Goal: Find specific page/section: Find specific page/section

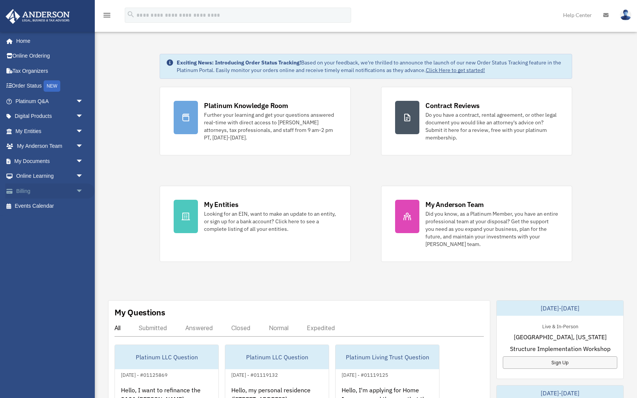
click at [82, 192] on span "arrow_drop_down" at bounding box center [83, 192] width 15 height 16
click at [61, 192] on link "Billing arrow_drop_up" at bounding box center [50, 191] width 90 height 15
click at [20, 192] on link "Billing arrow_drop_up" at bounding box center [50, 191] width 90 height 15
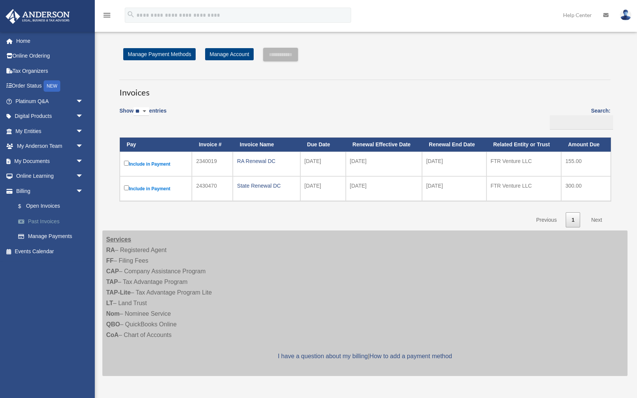
click at [59, 225] on link "Past Invoices" at bounding box center [53, 221] width 84 height 15
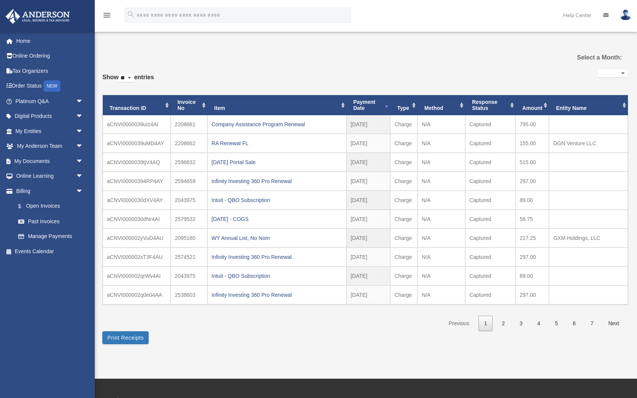
select select
click at [80, 159] on span "arrow_drop_down" at bounding box center [83, 162] width 15 height 16
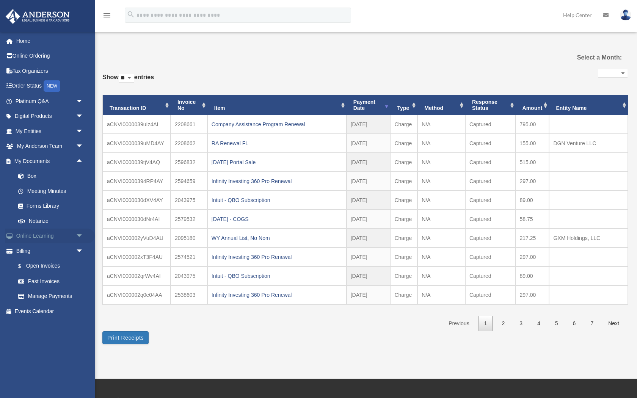
click at [80, 235] on span "arrow_drop_down" at bounding box center [83, 237] width 15 height 16
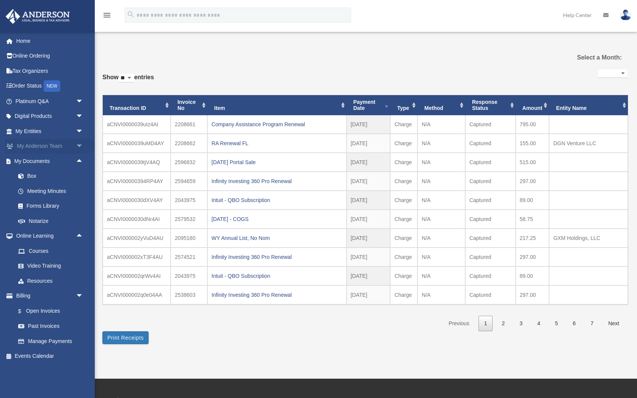
click at [80, 149] on span "arrow_drop_down" at bounding box center [83, 147] width 15 height 16
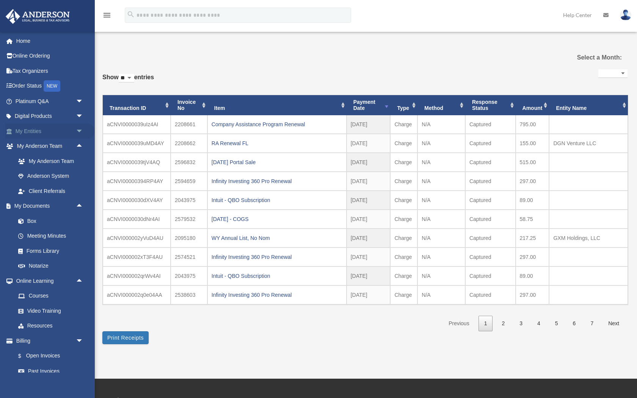
click at [80, 129] on span "arrow_drop_down" at bounding box center [83, 132] width 15 height 16
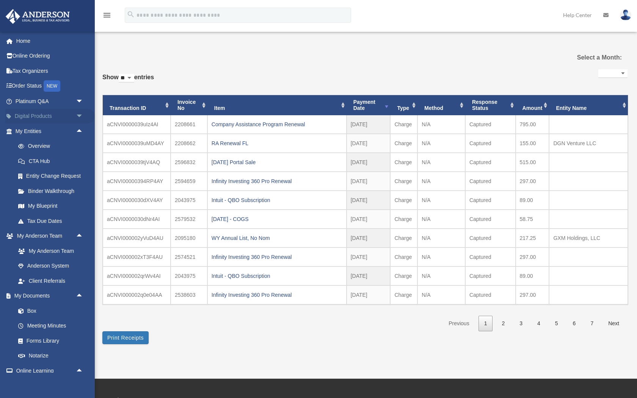
click at [80, 116] on span "arrow_drop_down" at bounding box center [83, 117] width 15 height 16
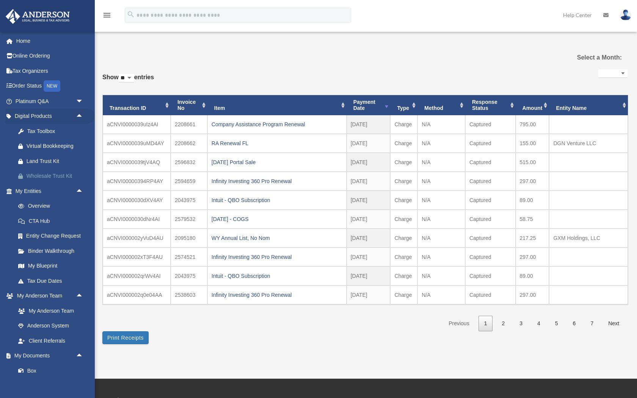
click at [54, 169] on link "Wholesale Trust Kit" at bounding box center [53, 176] width 84 height 15
click at [66, 161] on div "Land Trust Kit" at bounding box center [56, 161] width 59 height 9
click at [79, 102] on span "arrow_drop_down" at bounding box center [83, 102] width 15 height 16
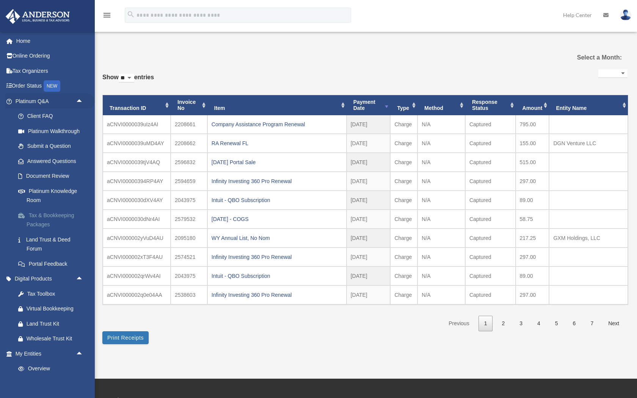
click at [61, 216] on link "Tax & Bookkeeping Packages" at bounding box center [53, 220] width 84 height 24
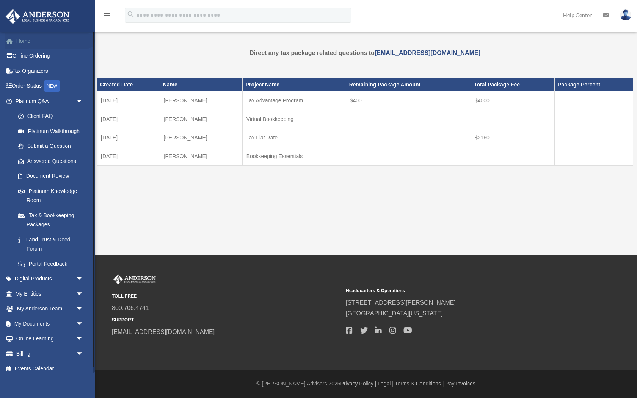
click at [46, 34] on link "Home" at bounding box center [50, 40] width 90 height 15
